Goal: Task Accomplishment & Management: Manage account settings

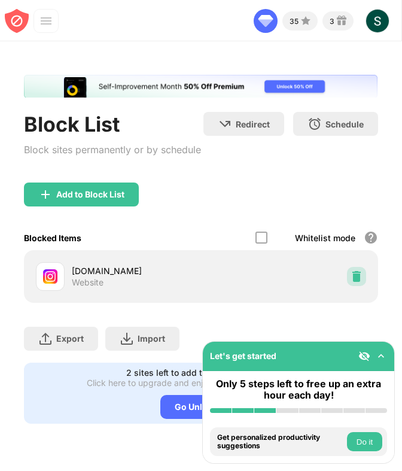
click at [351, 282] on img at bounding box center [357, 277] width 12 height 12
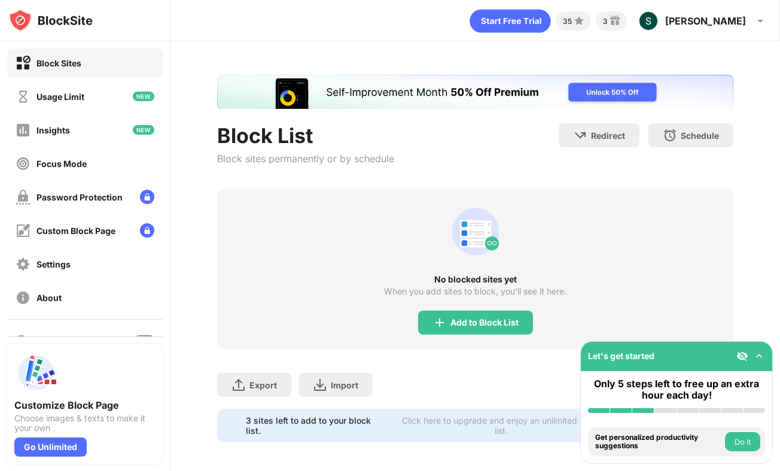
click at [402, 314] on div "Add to Block List" at bounding box center [475, 323] width 115 height 24
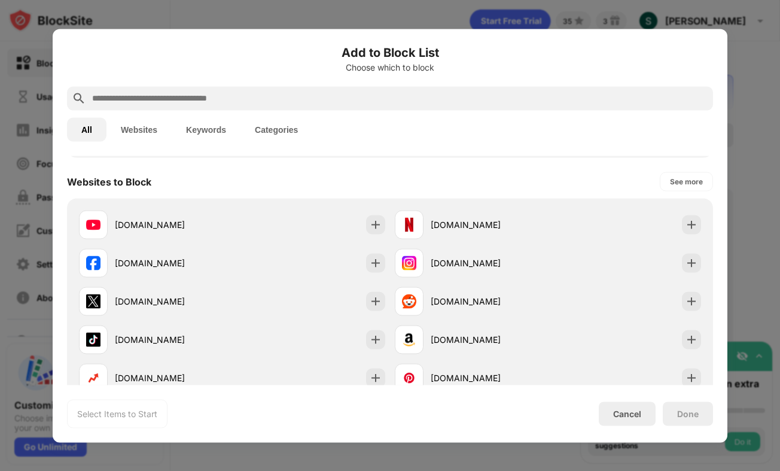
scroll to position [232, 0]
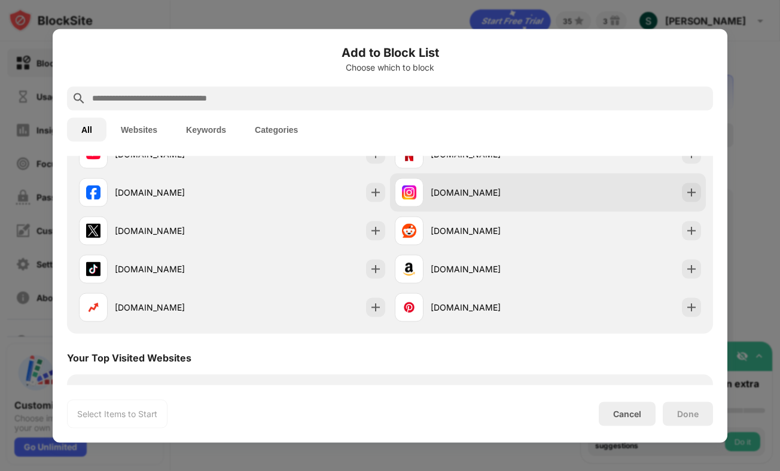
click at [402, 186] on div "[DOMAIN_NAME]" at bounding box center [489, 192] width 117 height 13
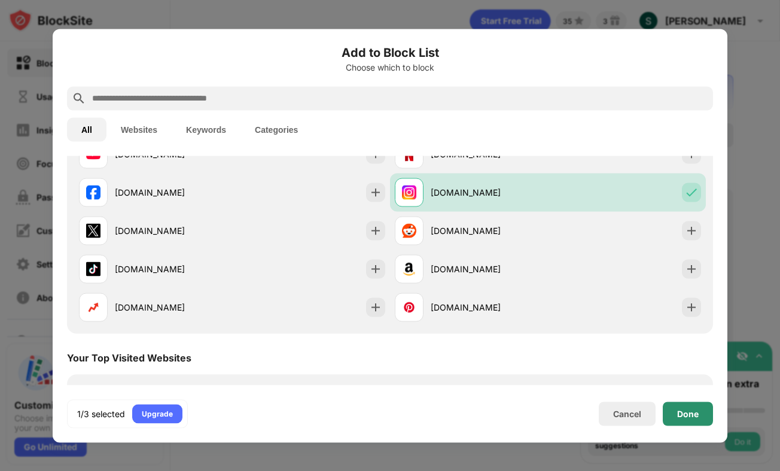
click at [402, 413] on div "Done" at bounding box center [689, 414] width 22 height 10
